Goal: Check status: Check status

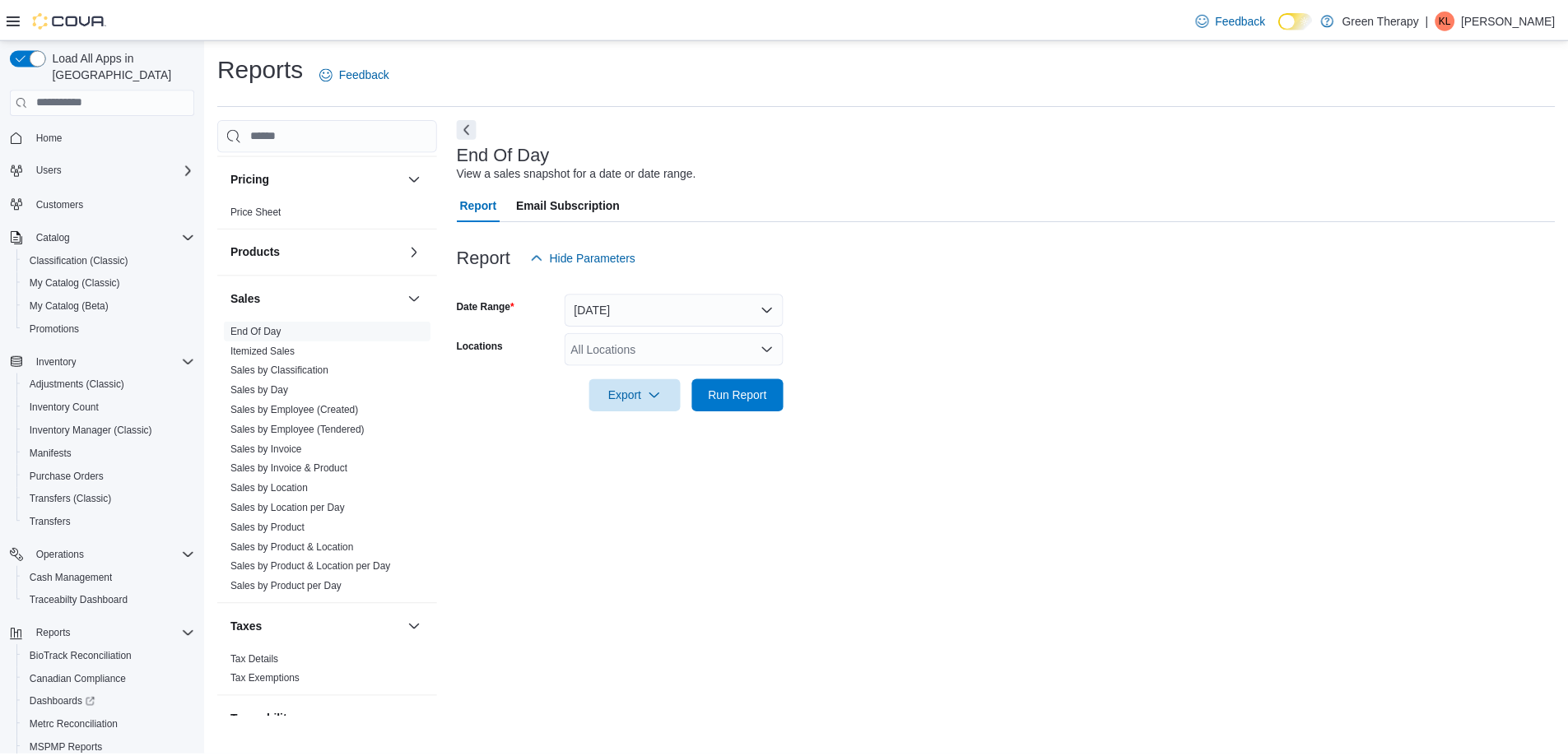
scroll to position [968, 0]
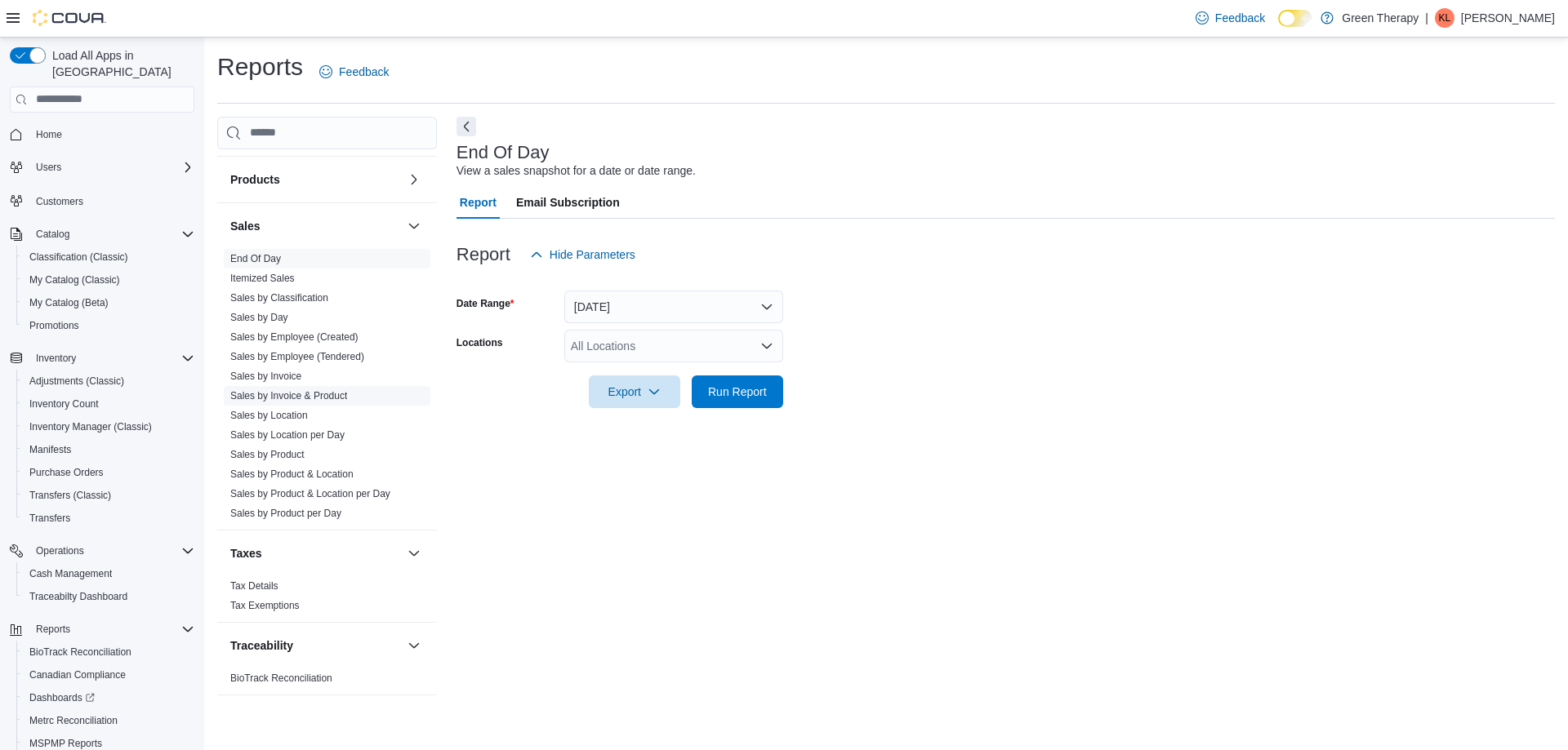
click at [310, 391] on link "Sales by Invoice & Product" at bounding box center [288, 396] width 116 height 11
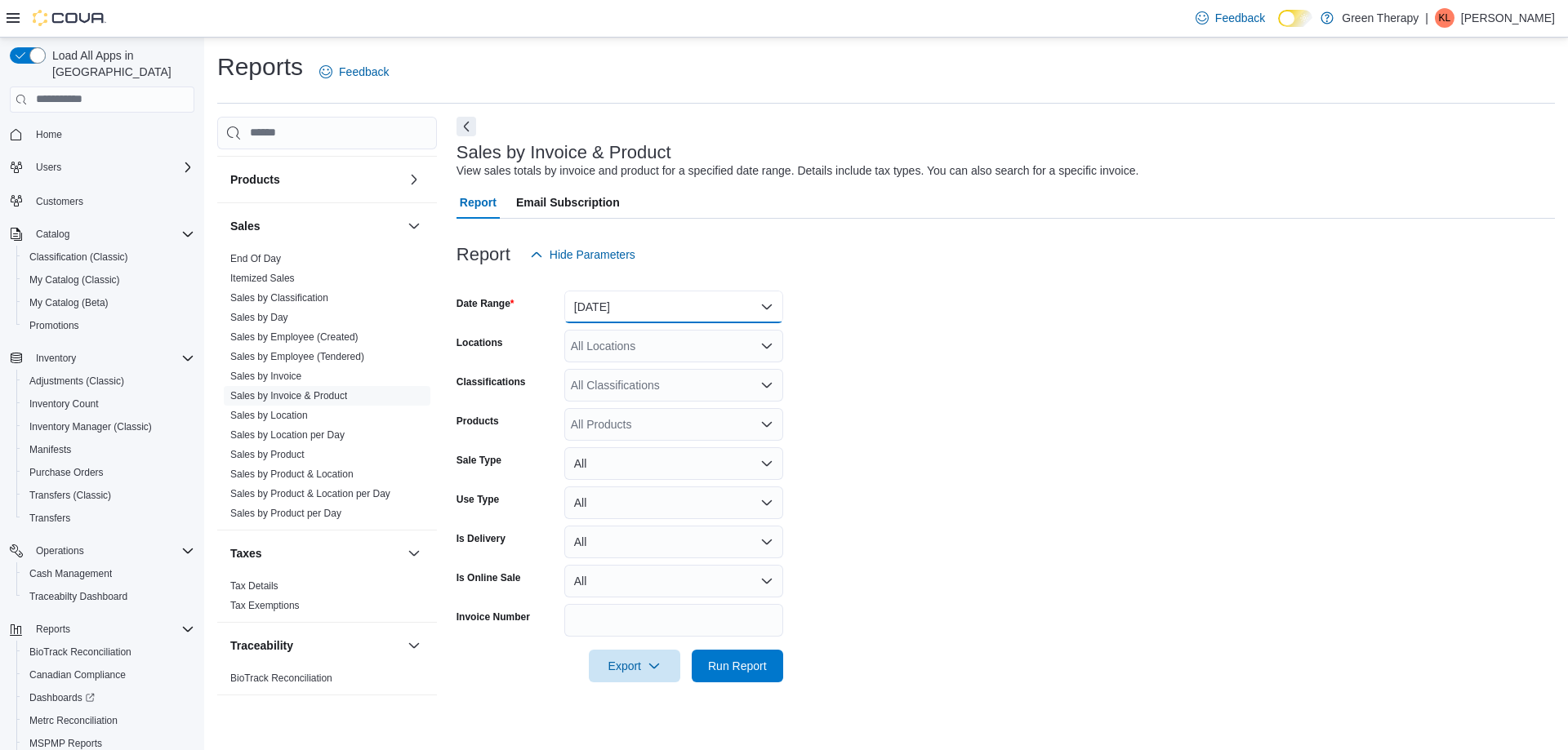
click at [587, 295] on button "Yesterday" at bounding box center [673, 306] width 219 height 33
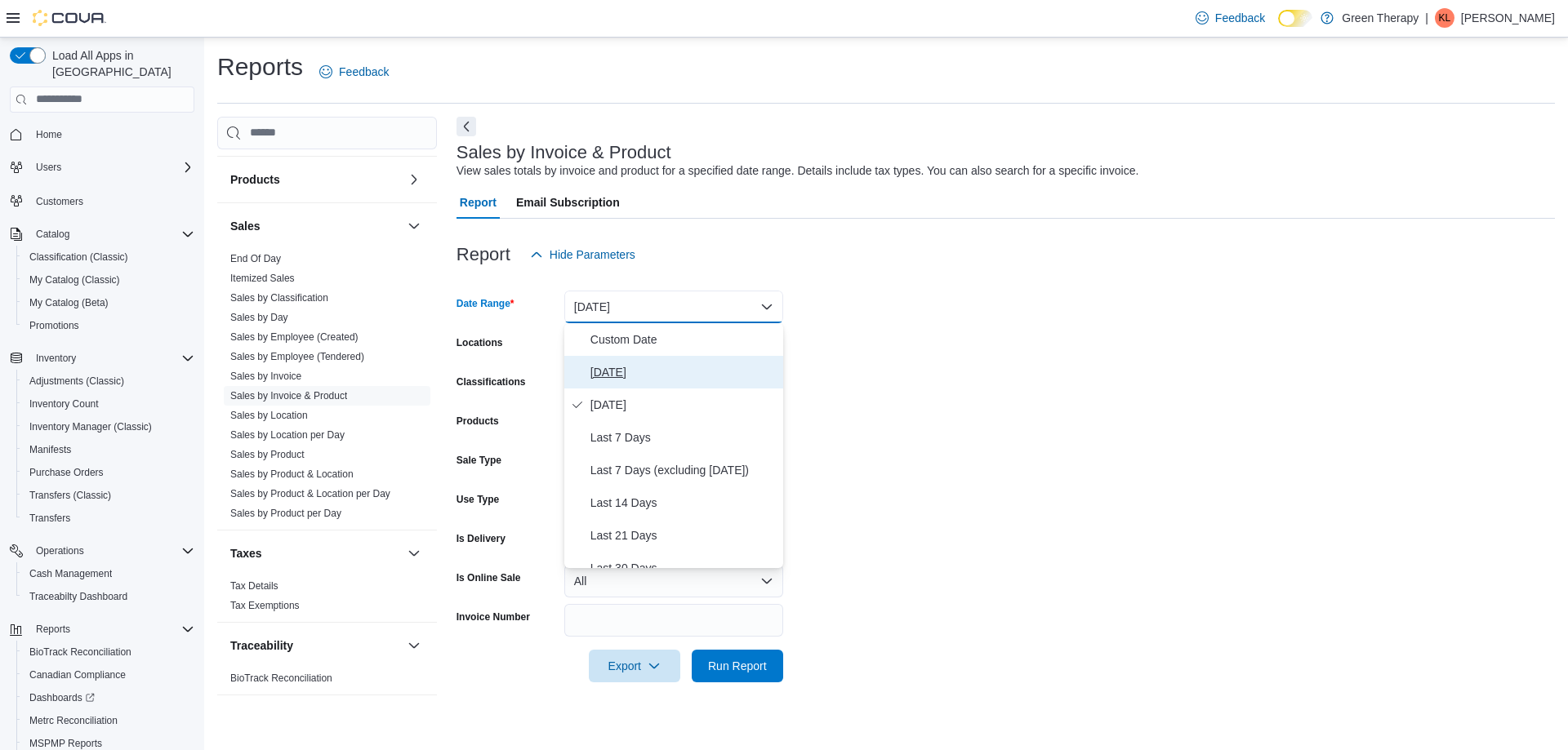
click at [604, 367] on span "Today" at bounding box center [683, 372] width 186 height 20
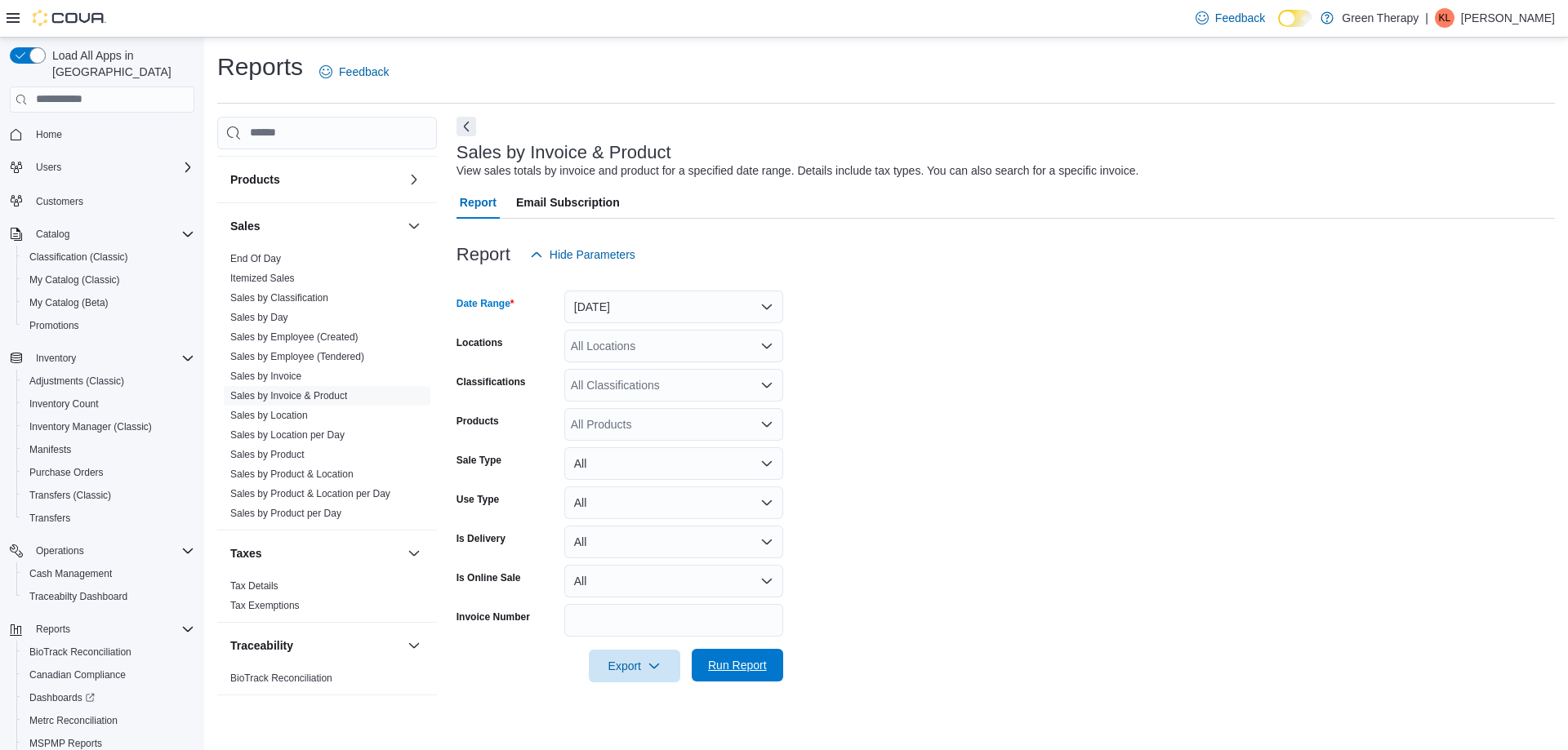
click at [731, 664] on span "Run Report" at bounding box center [737, 665] width 59 height 16
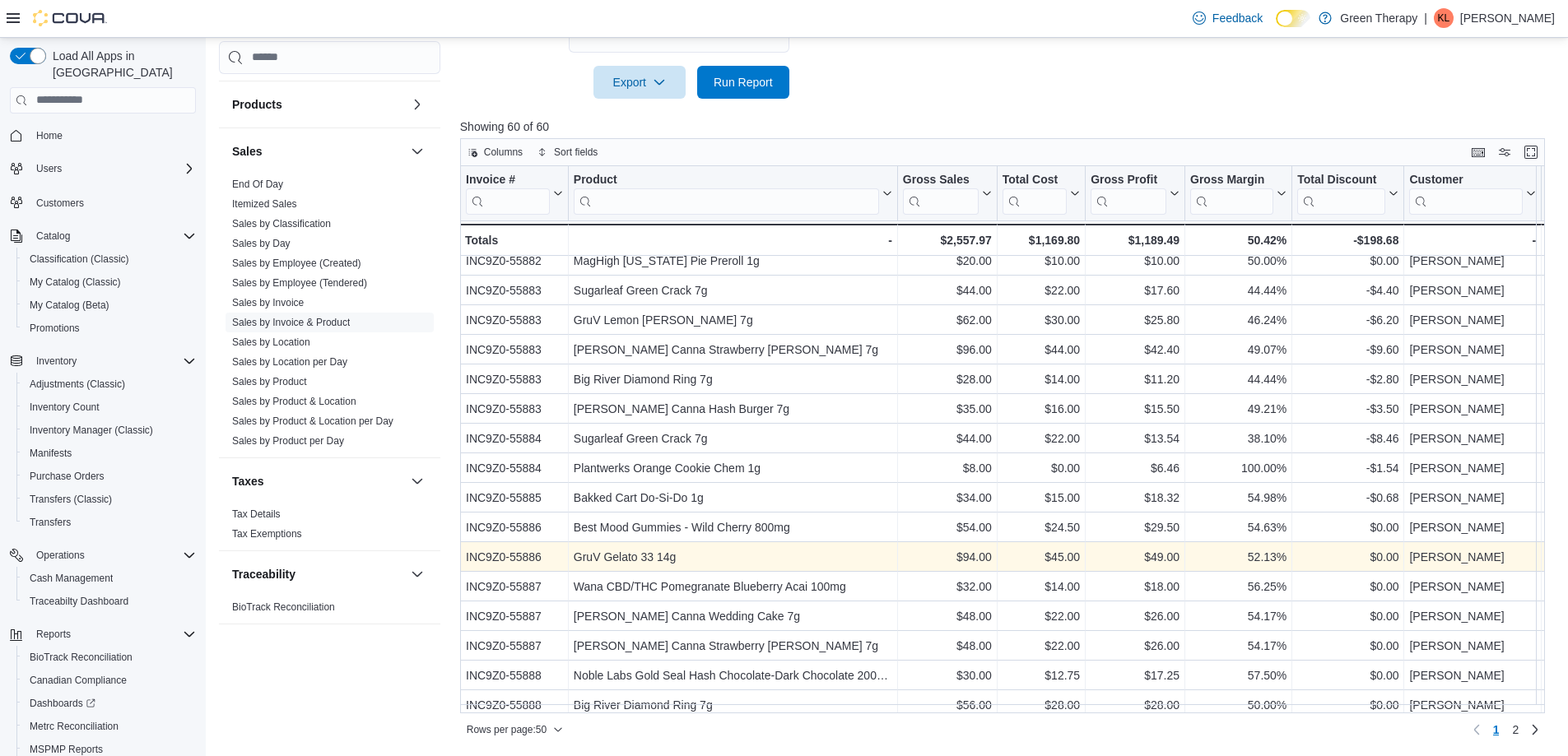
scroll to position [1032, 0]
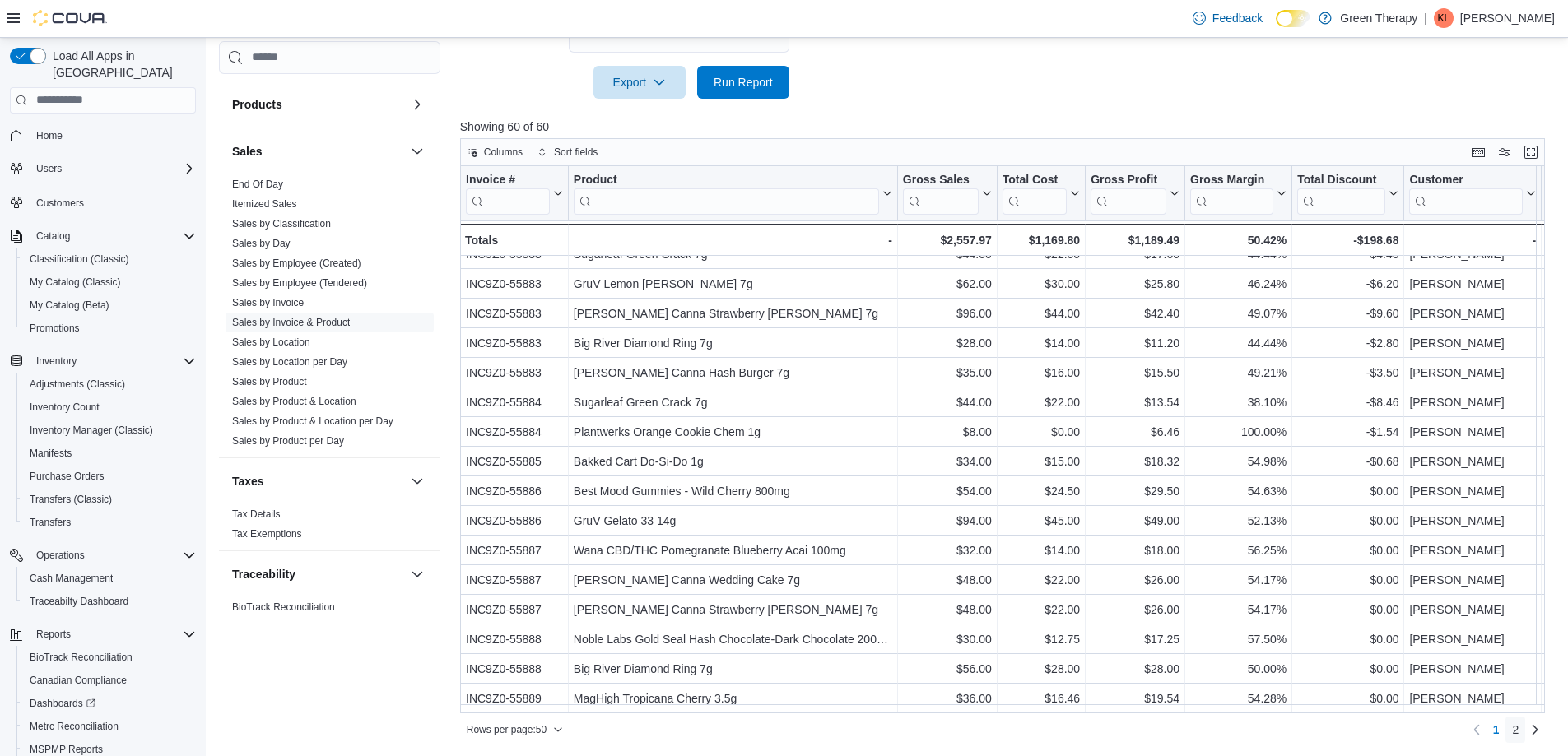
click at [1518, 728] on span "2" at bounding box center [1515, 729] width 7 height 16
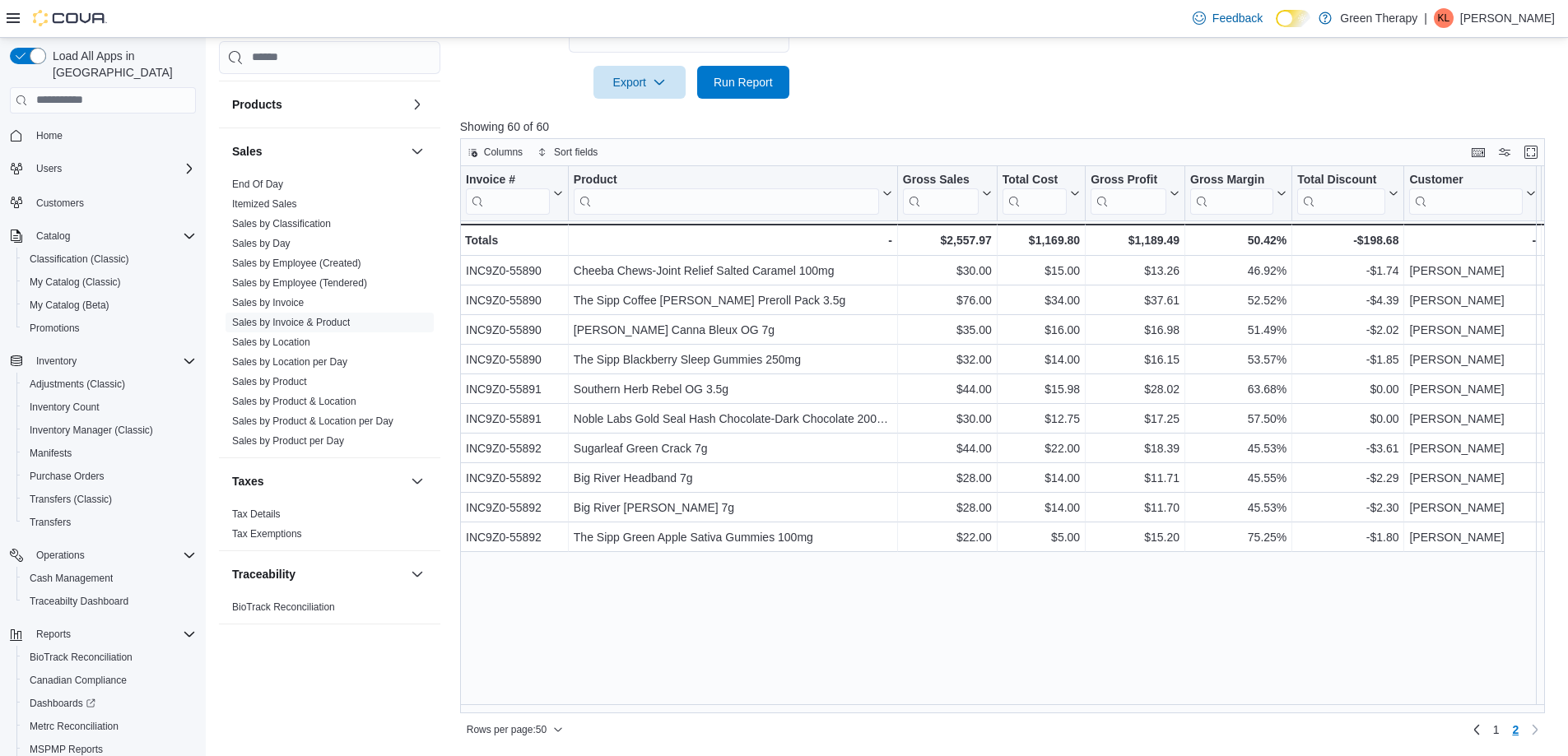
scroll to position [0, 0]
